Goal: Task Accomplishment & Management: Use online tool/utility

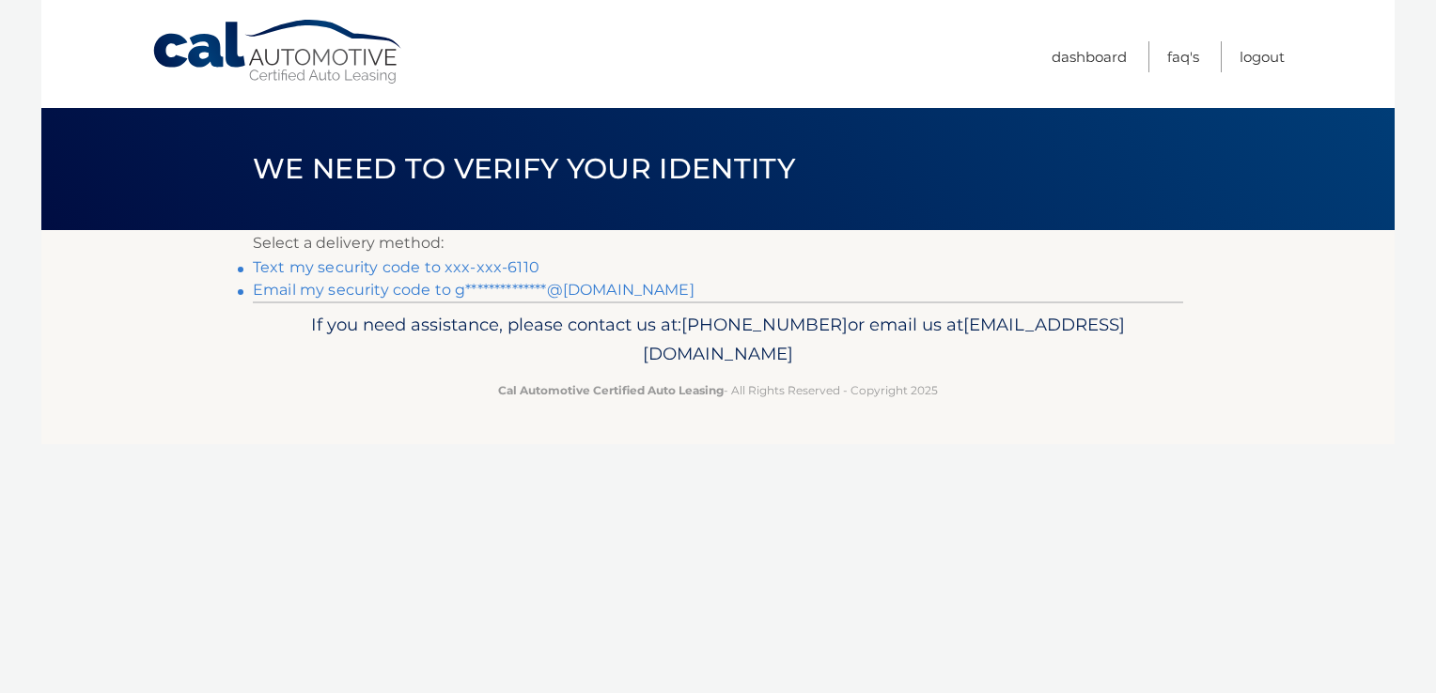
click at [329, 272] on link "Text my security code to xxx-xxx-6110" at bounding box center [396, 267] width 287 height 18
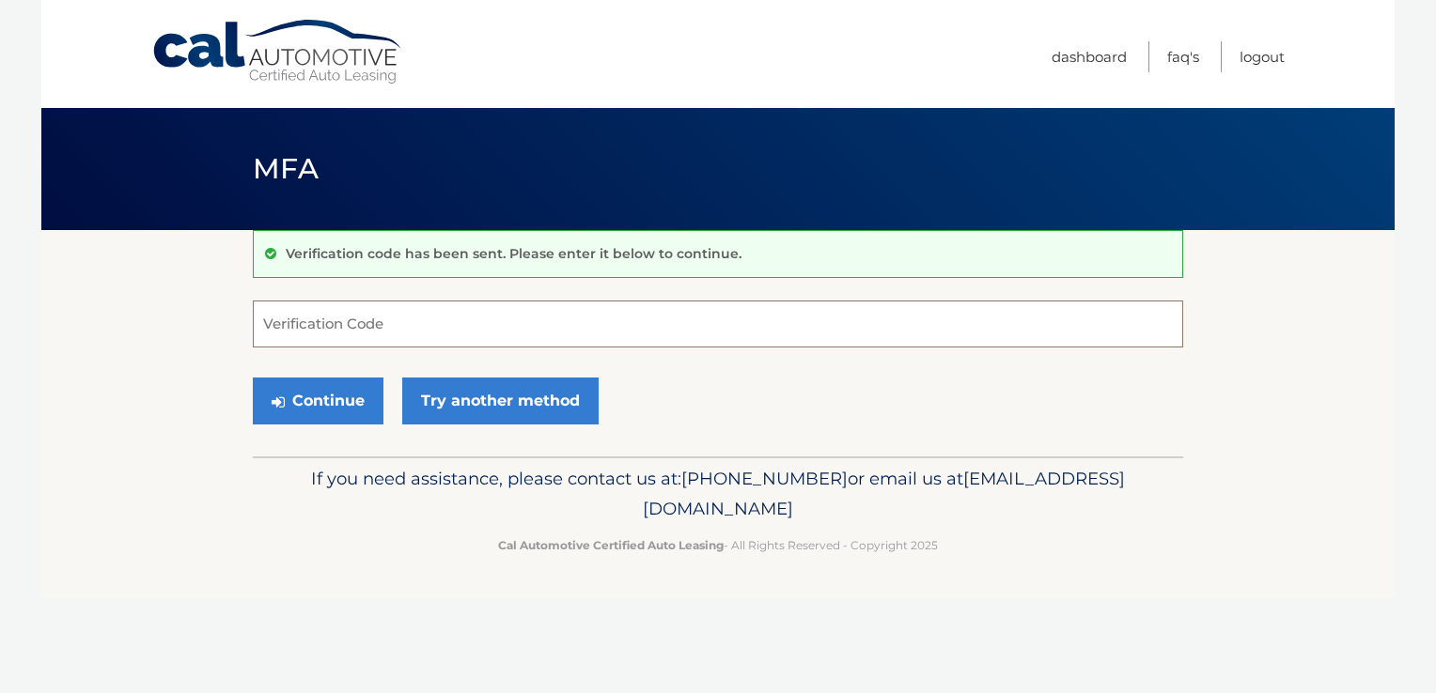
click at [318, 310] on input "Verification Code" at bounding box center [718, 324] width 930 height 47
type input "25684"
click at [292, 396] on button "Continue" at bounding box center [318, 401] width 131 height 47
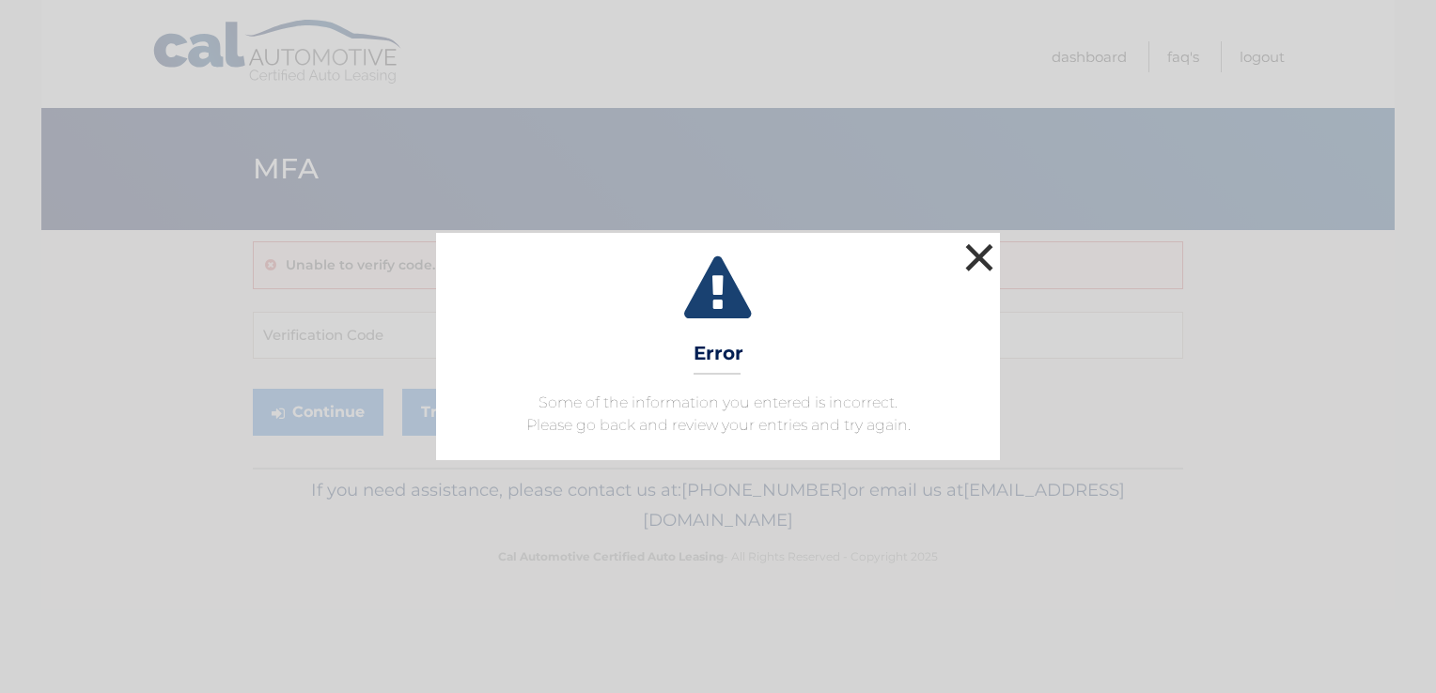
click at [977, 249] on button "×" at bounding box center [979, 258] width 38 height 38
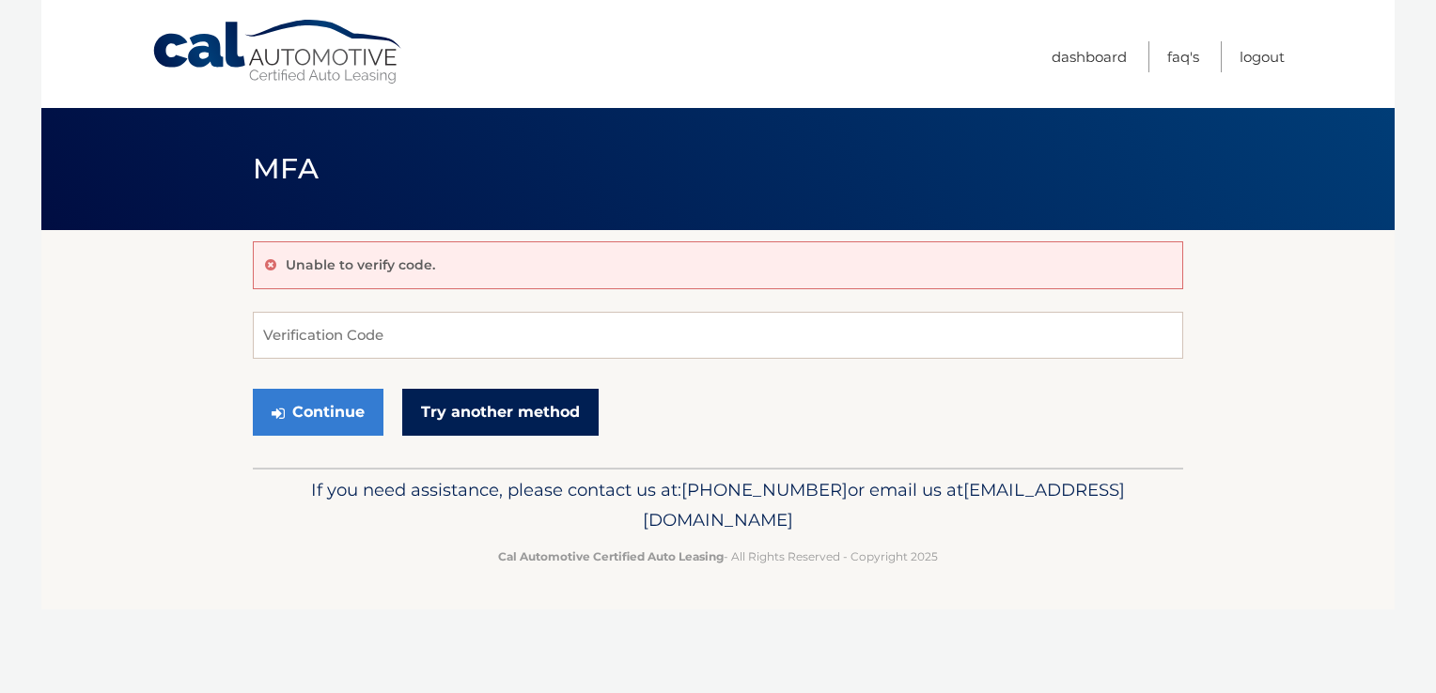
click at [469, 400] on link "Try another method" at bounding box center [500, 412] width 196 height 47
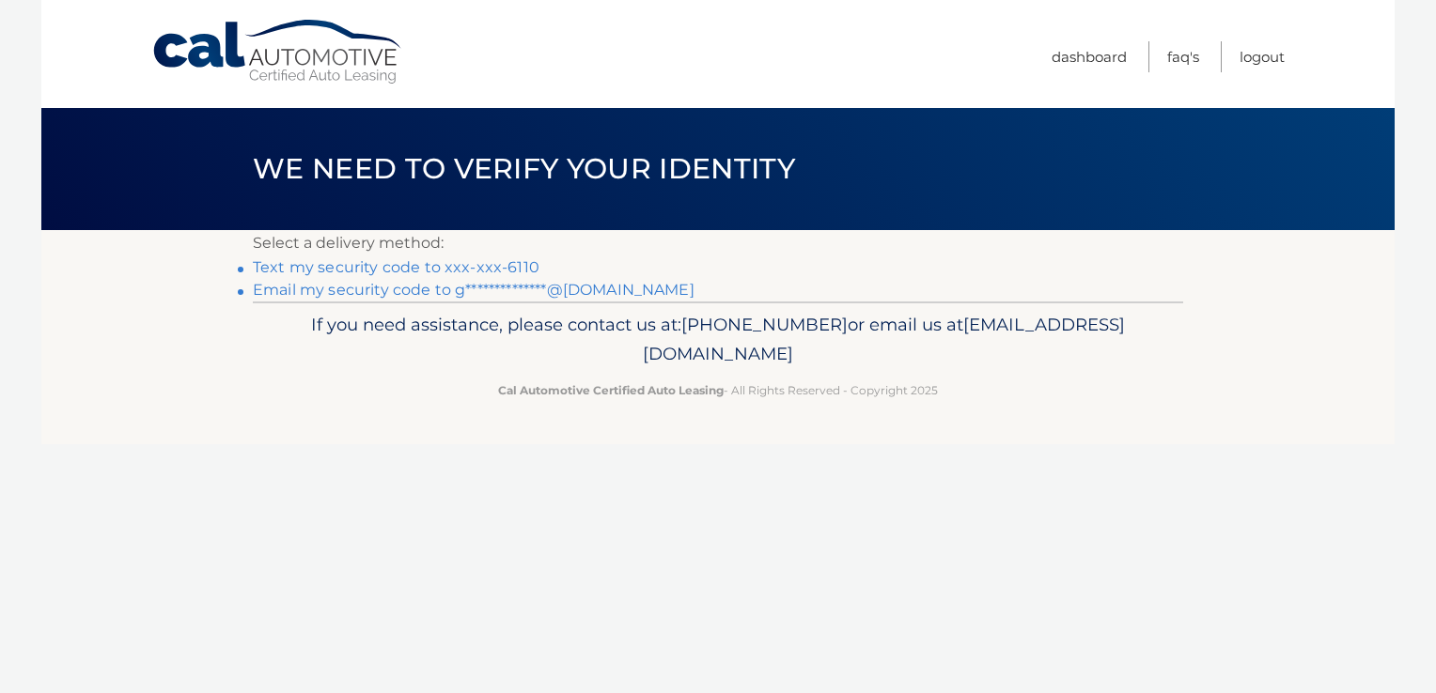
click at [412, 263] on link "Text my security code to xxx-xxx-6110" at bounding box center [396, 267] width 287 height 18
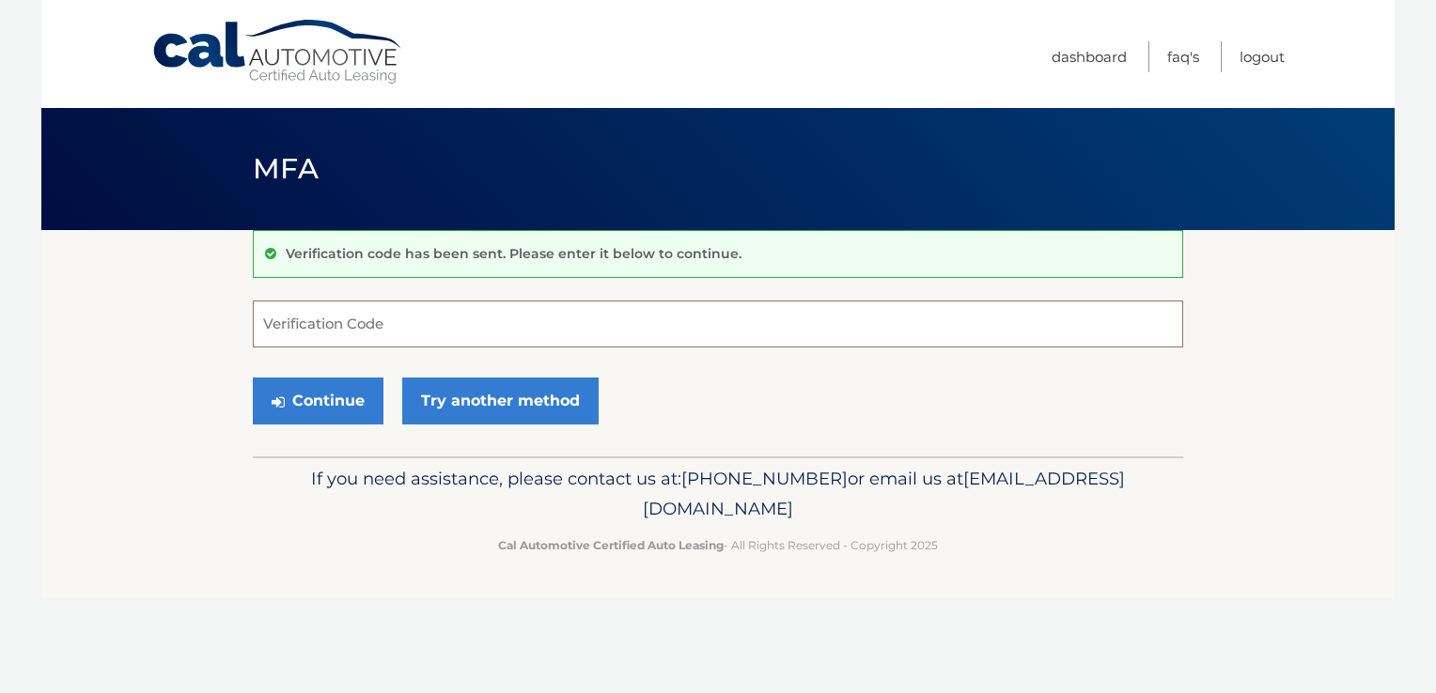
click at [366, 329] on input "Verification Code" at bounding box center [718, 324] width 930 height 47
type input "091745"
click at [323, 394] on button "Continue" at bounding box center [318, 401] width 131 height 47
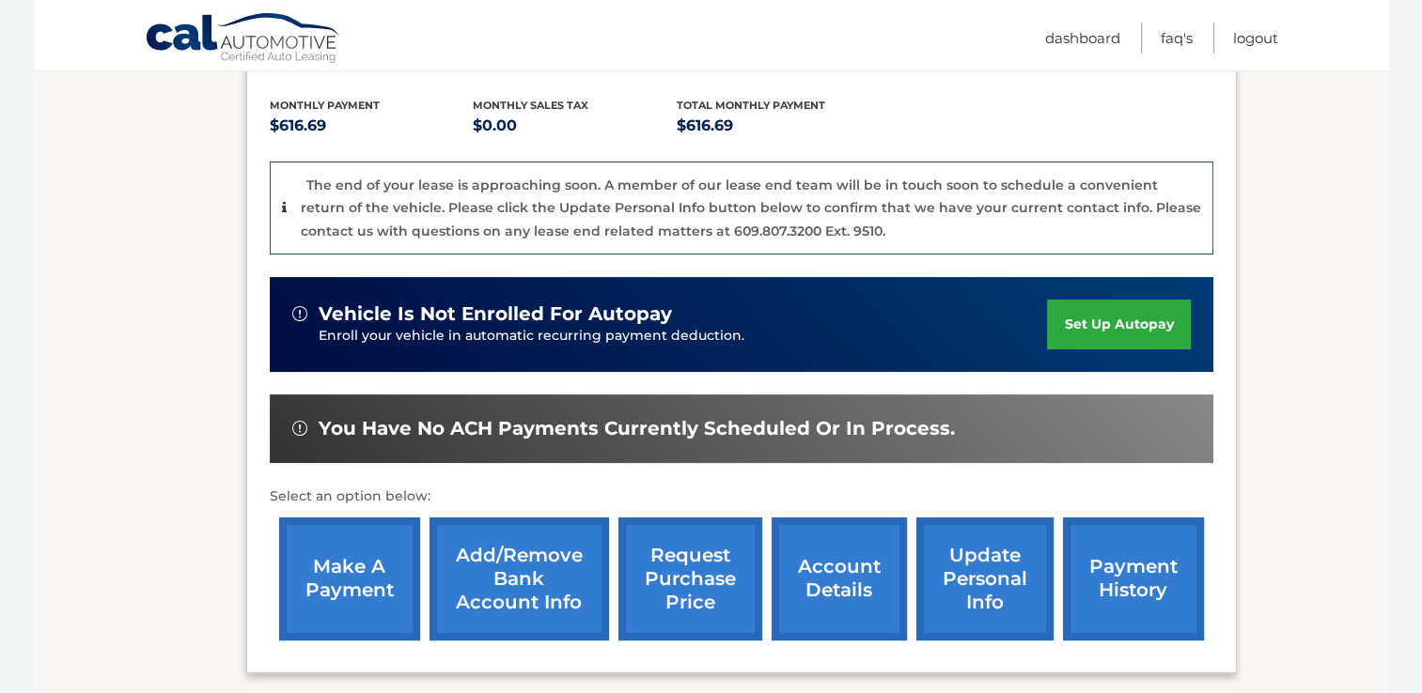
scroll to position [410, 0]
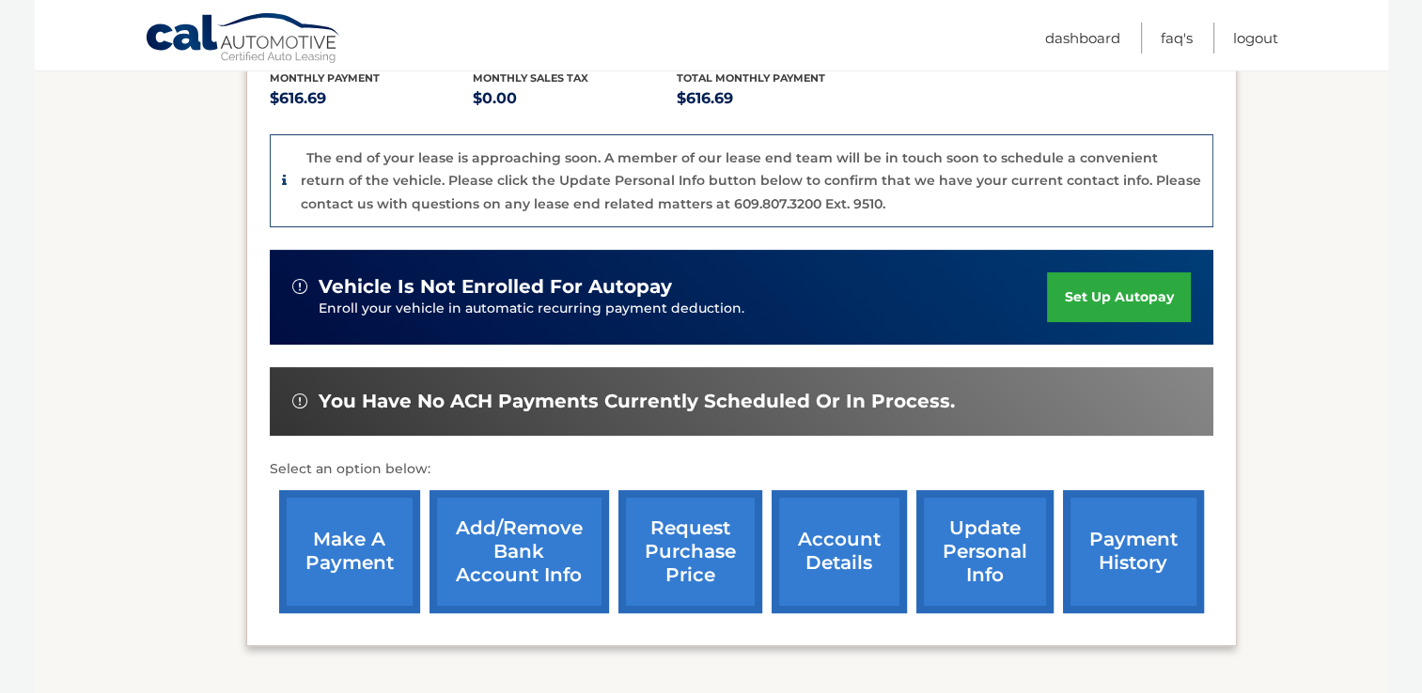
click at [346, 568] on link "make a payment" at bounding box center [349, 551] width 141 height 123
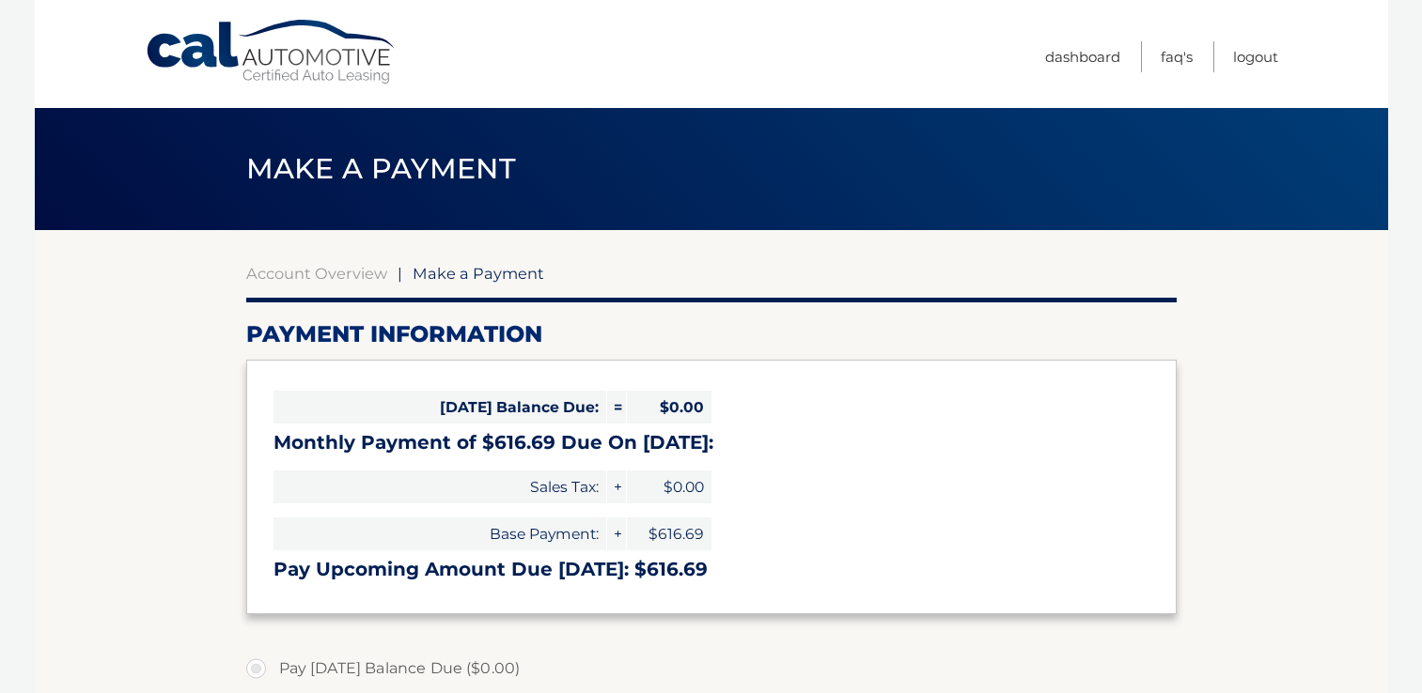
select select "MGFlYjA3ZTgtYzEwYi00MjRkLTk3YjgtMTQ1ZGI5ZjVjMTc3"
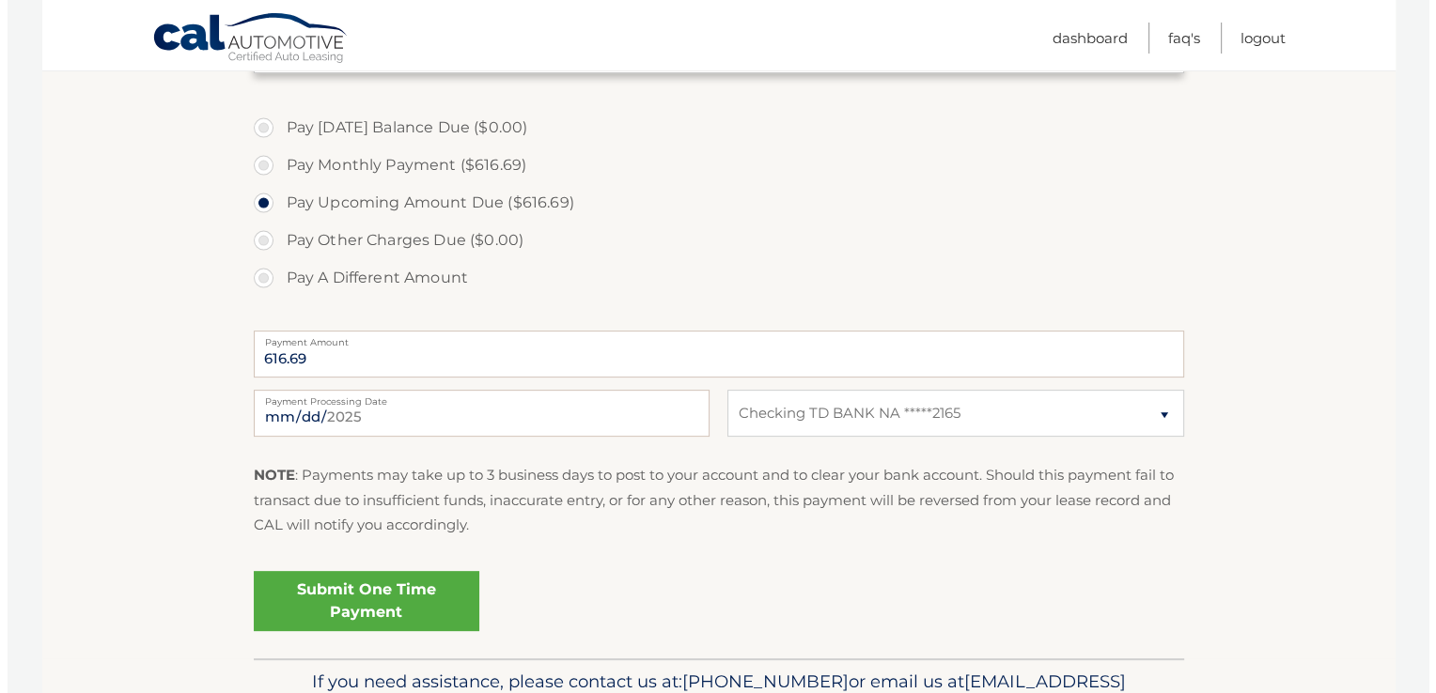
scroll to position [541, 0]
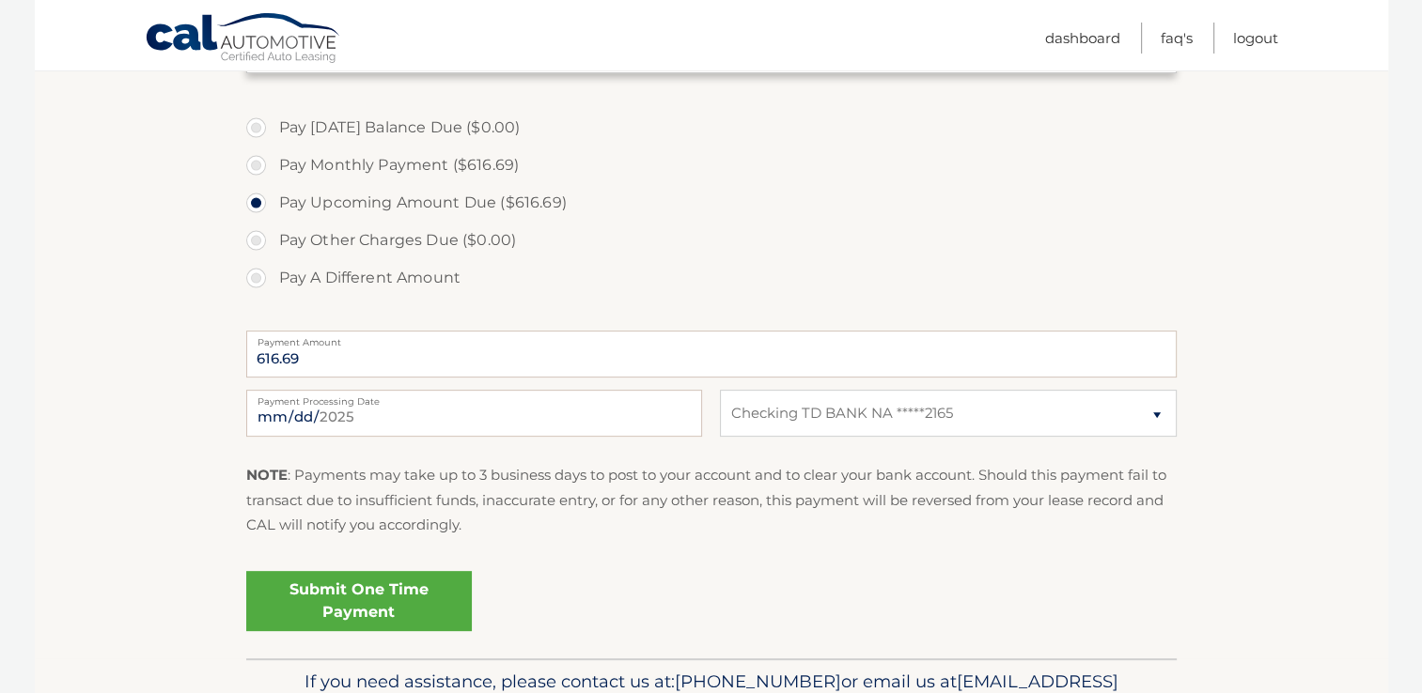
click at [346, 592] on link "Submit One Time Payment" at bounding box center [358, 601] width 225 height 60
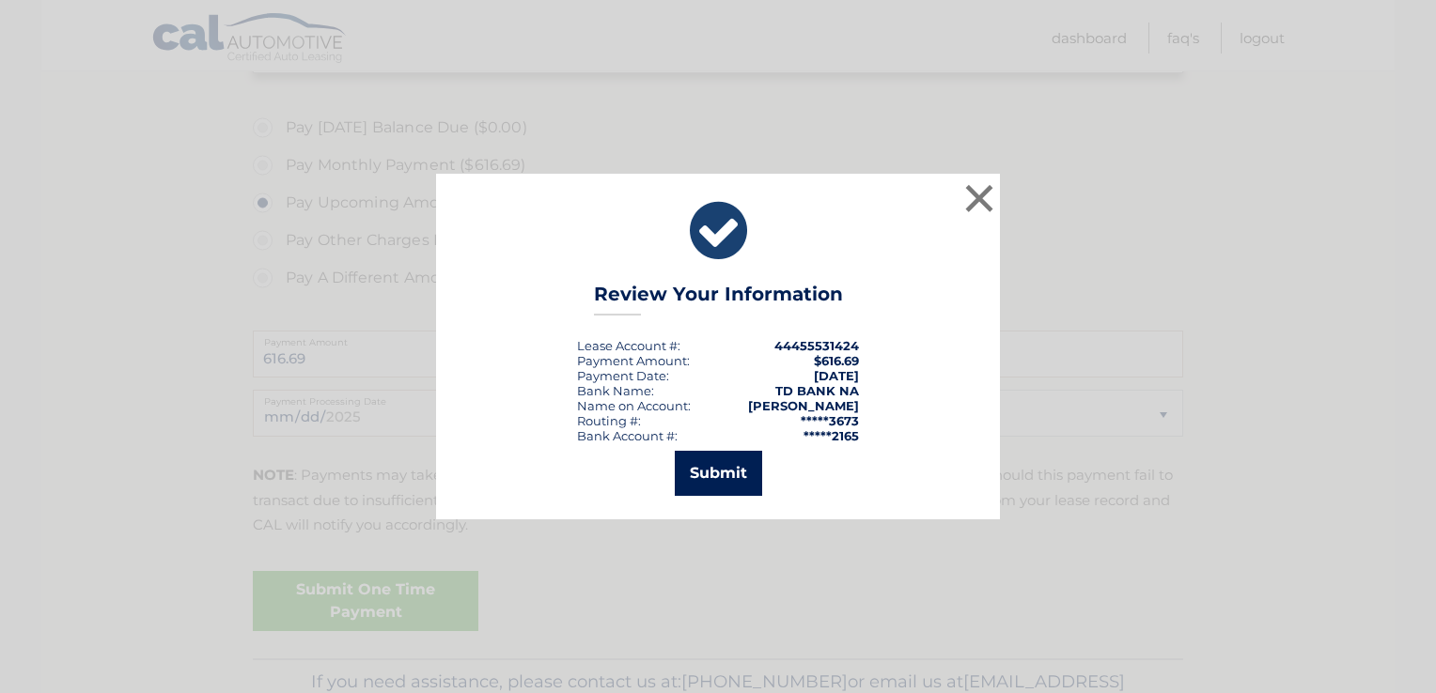
click at [704, 480] on button "Submit" at bounding box center [718, 473] width 87 height 45
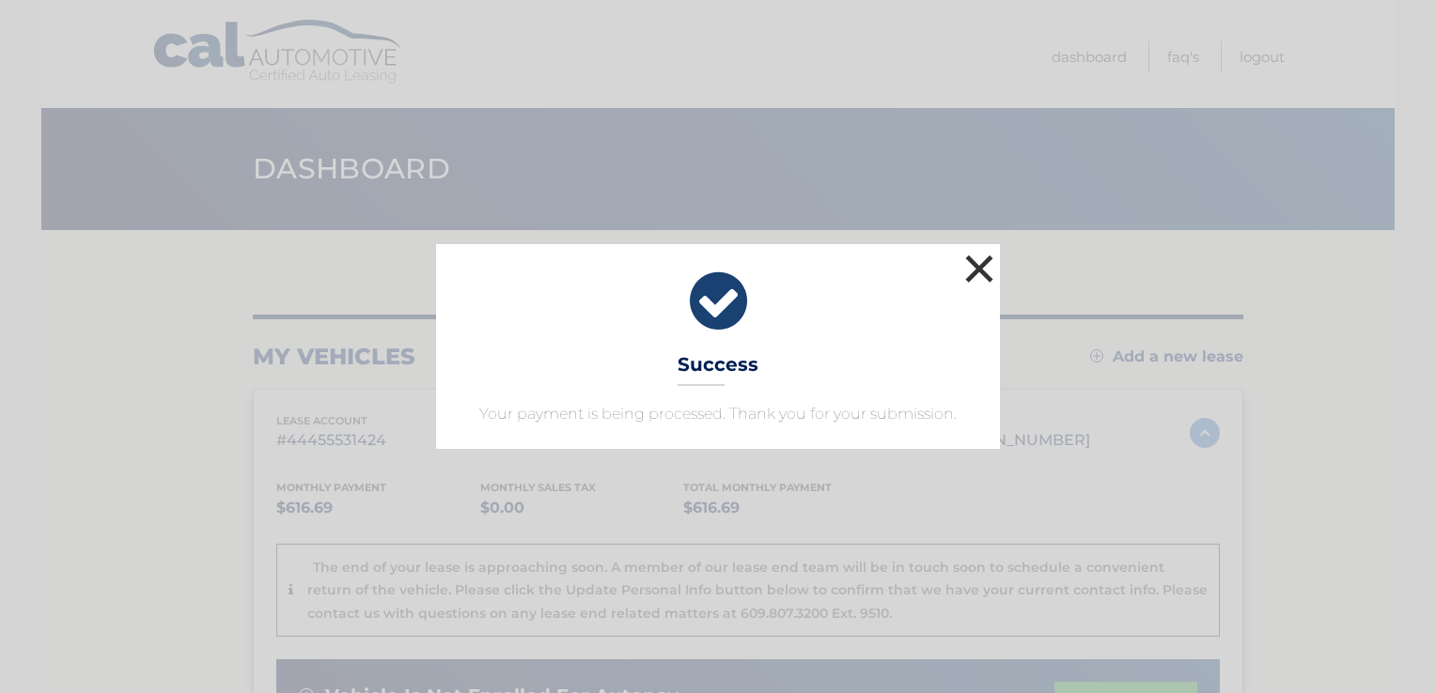
click at [977, 269] on button "×" at bounding box center [979, 269] width 38 height 38
